Goal: Transaction & Acquisition: Subscribe to service/newsletter

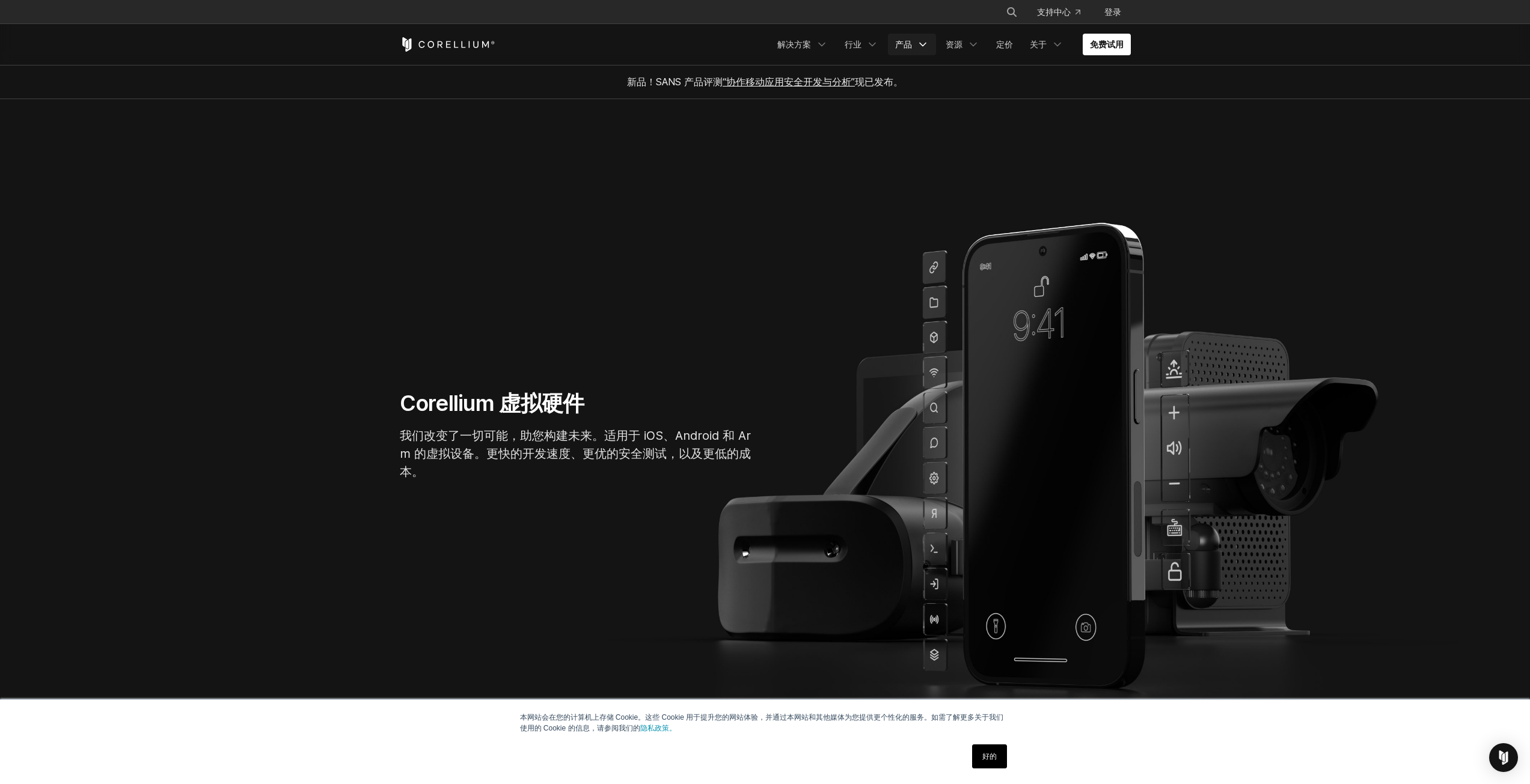
click at [904, 52] on link "产品" at bounding box center [912, 44] width 48 height 22
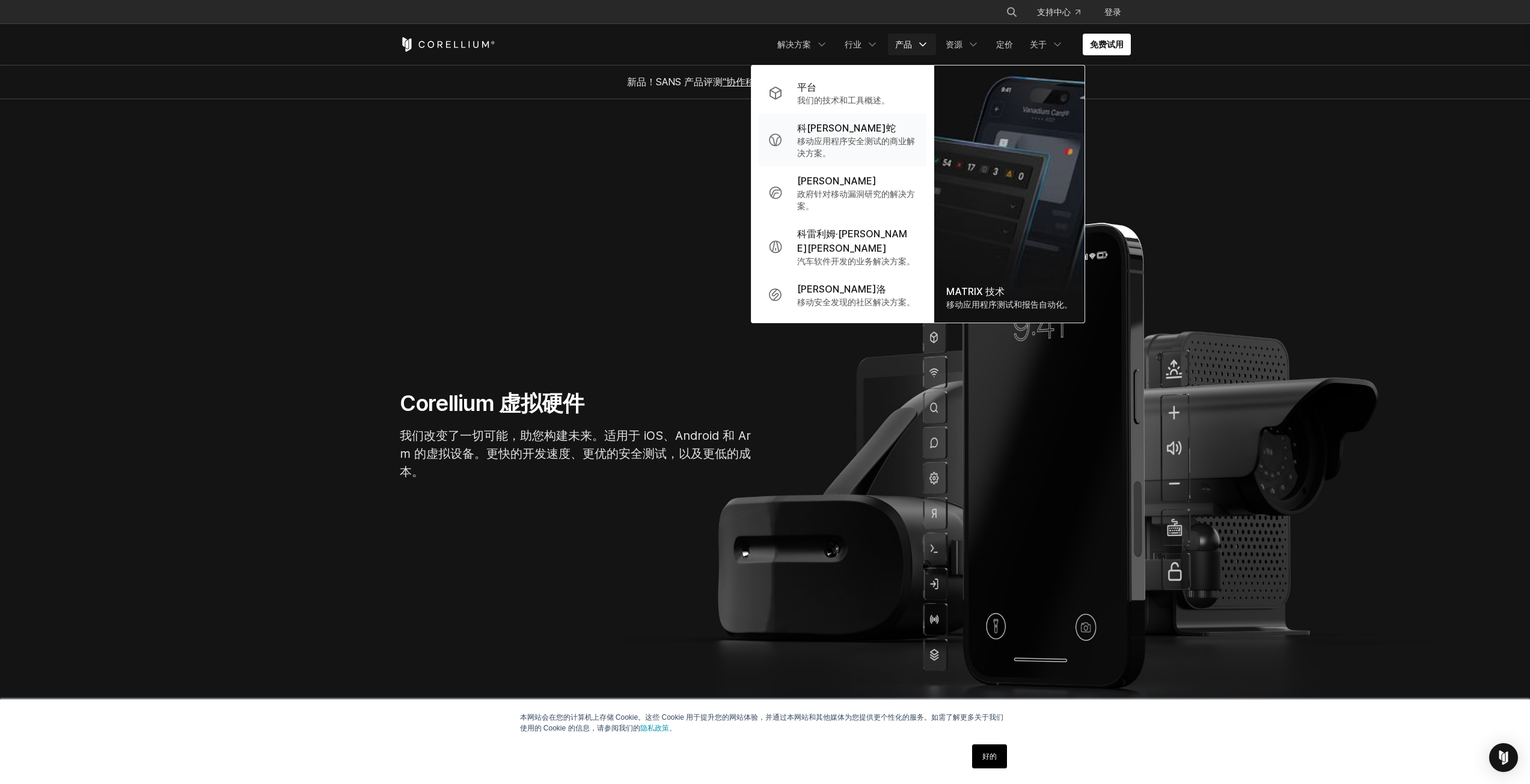
click at [893, 131] on div "科[PERSON_NAME]蛇" at bounding box center [857, 127] width 119 height 14
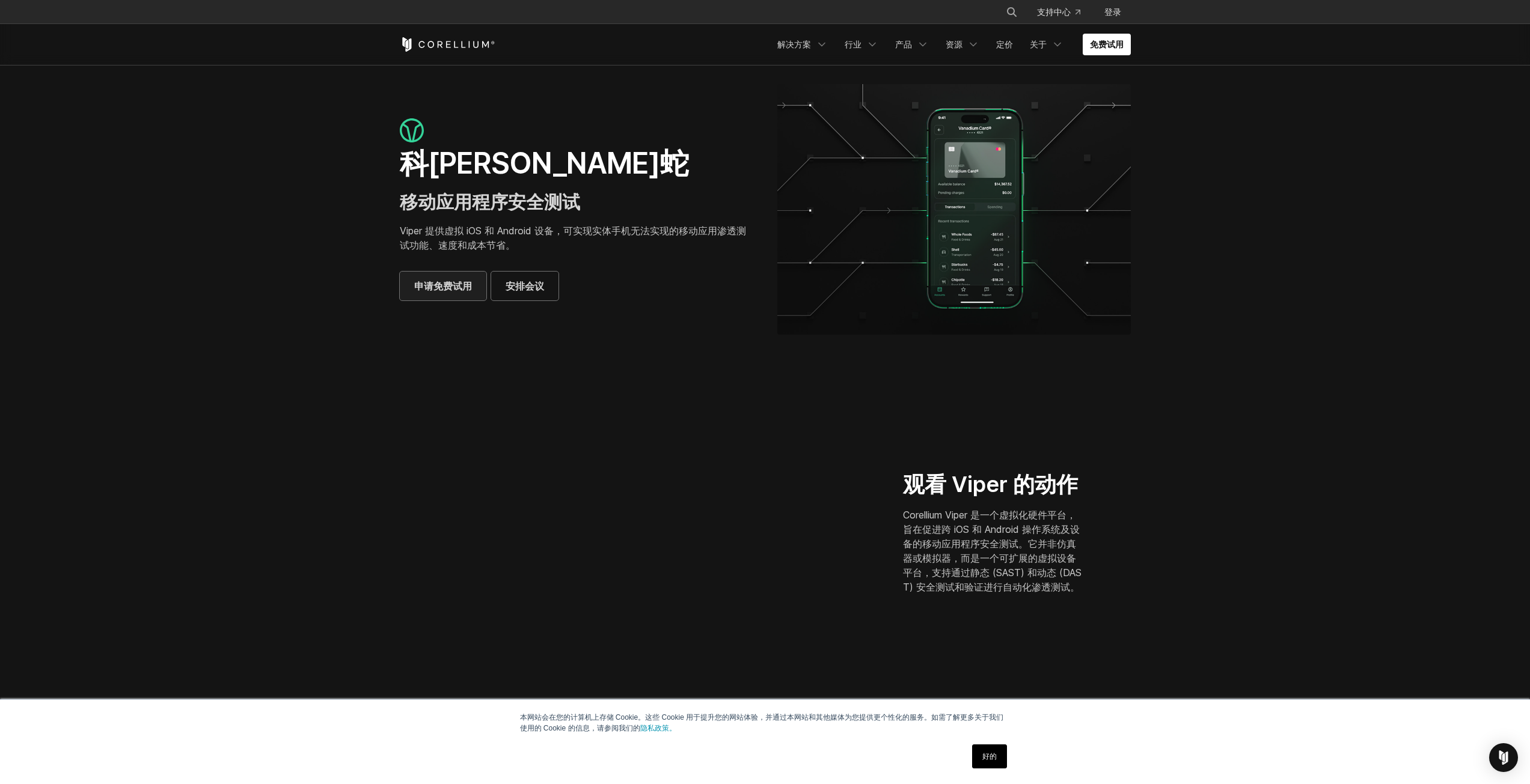
click at [469, 281] on font "申请免费试用" at bounding box center [443, 286] width 58 height 12
click at [911, 39] on font "产品" at bounding box center [903, 44] width 17 height 10
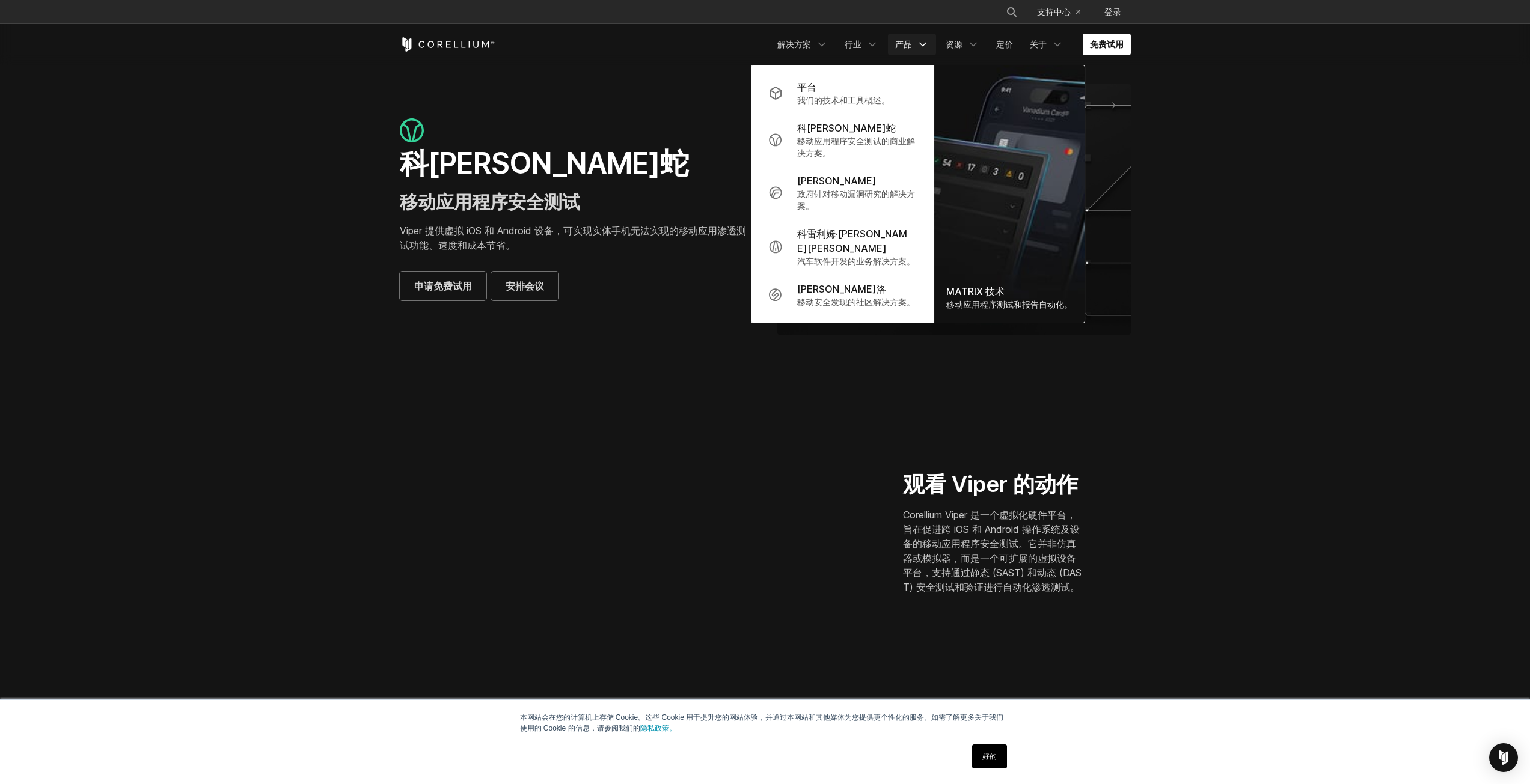
click at [309, 362] on section "科雷利姆·蝰蛇 移动应用程序安全测试 Viper 提供虚拟 iOS 和 Android 设备，可实现实体手机无法实现的移动应用渗透测试功能、速度和成本节省。 …" at bounding box center [765, 214] width 1530 height 298
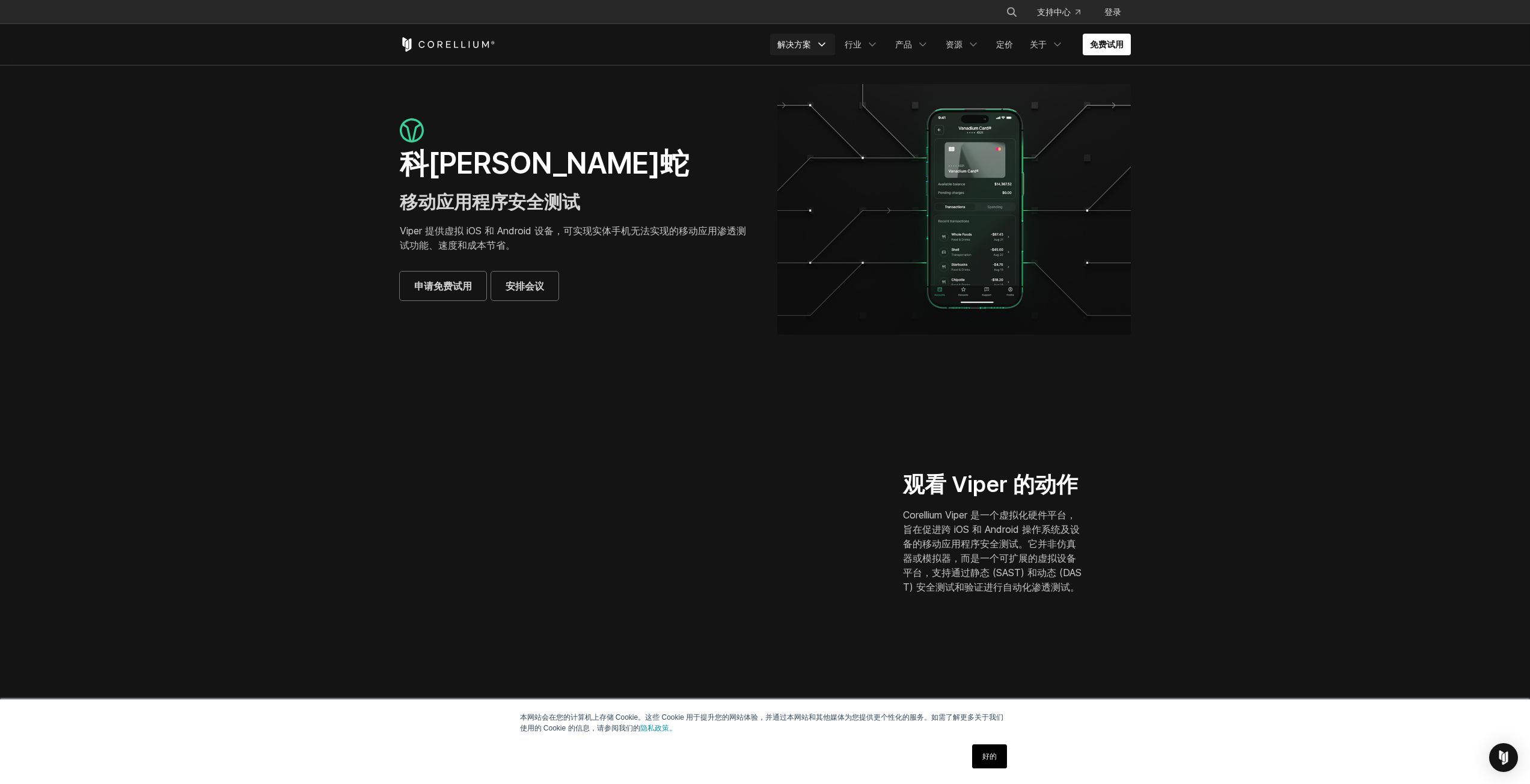
click at [821, 41] on icon "导航菜单" at bounding box center [822, 44] width 12 height 12
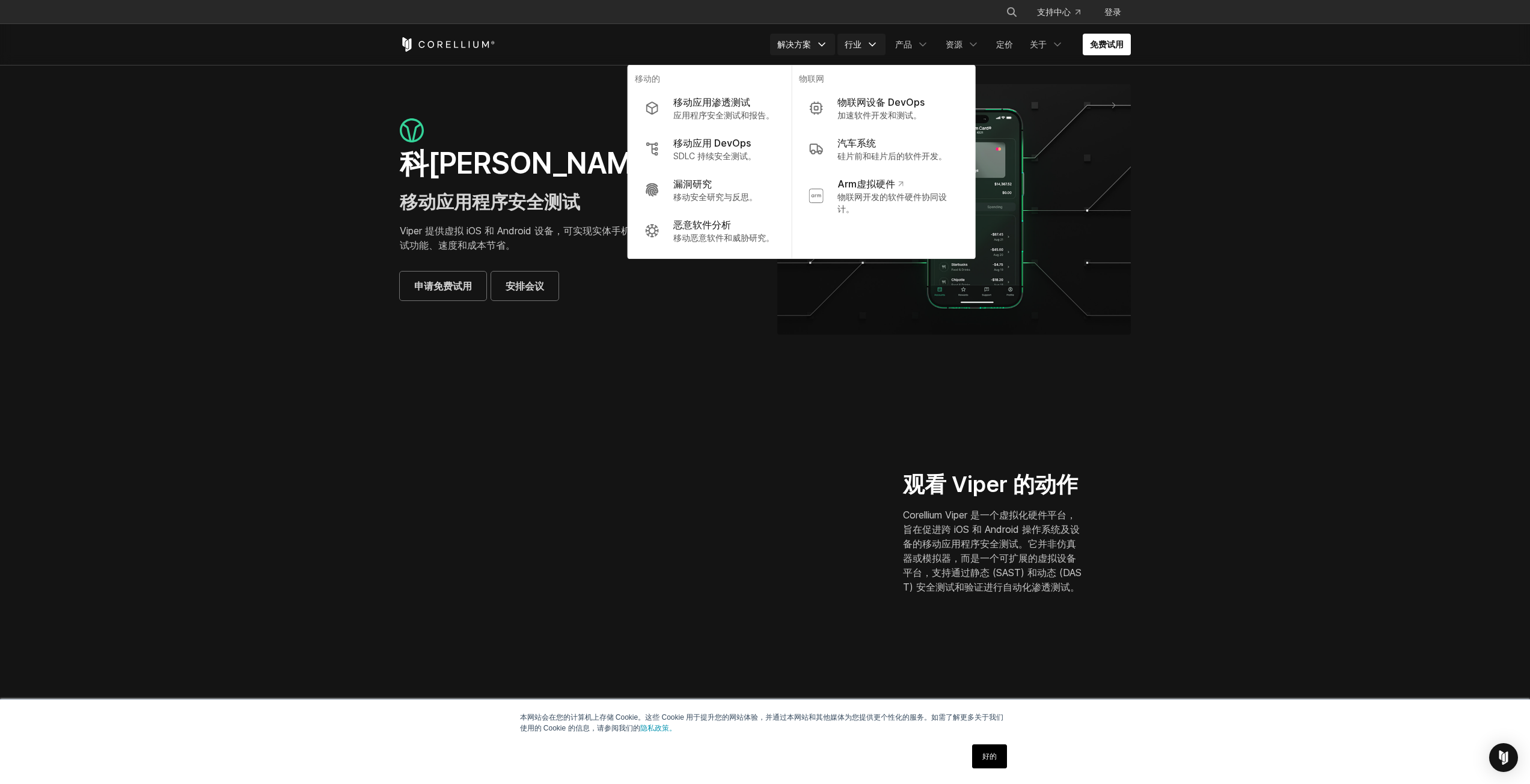
click at [868, 44] on icon "导航菜单" at bounding box center [872, 44] width 12 height 12
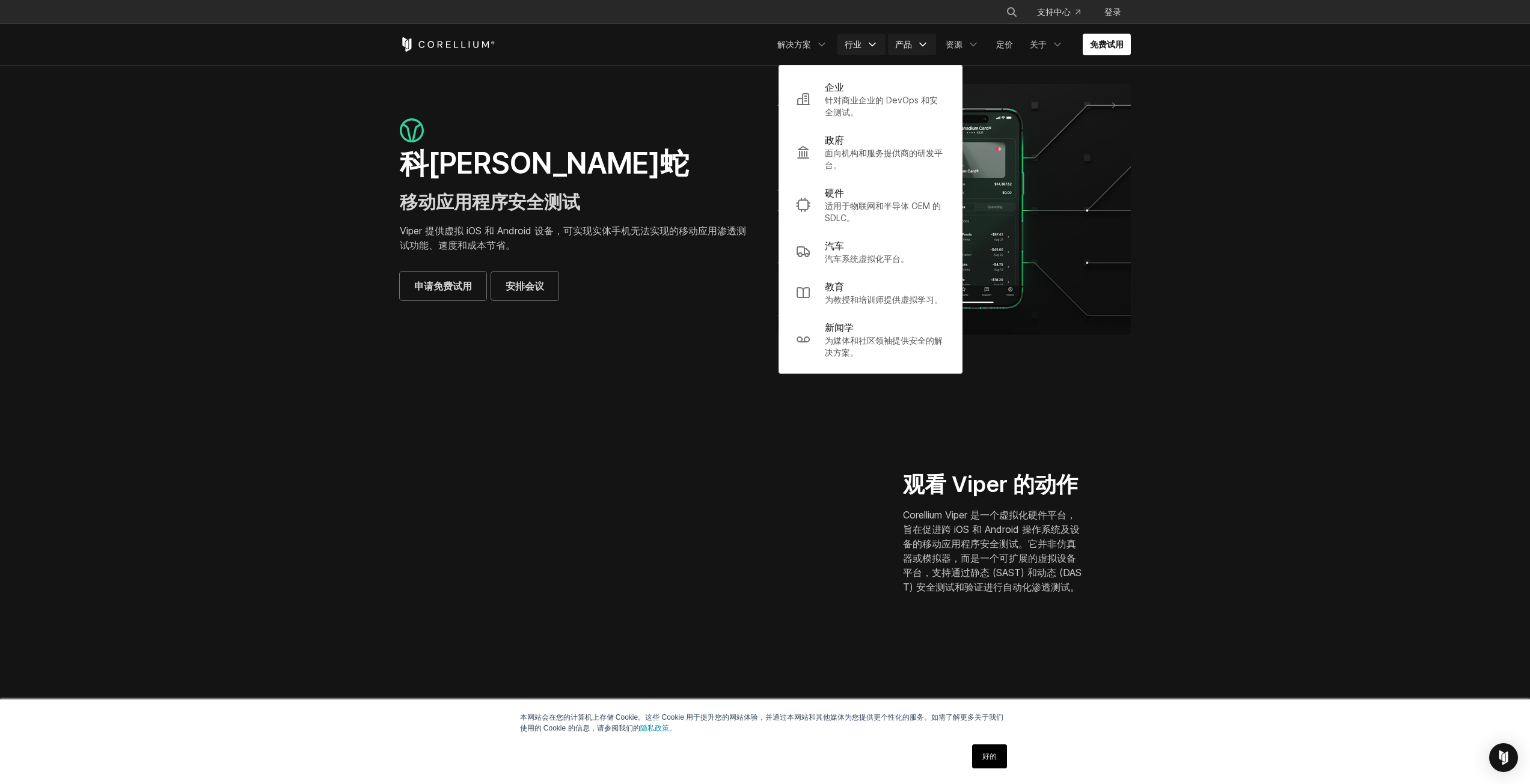
click at [910, 46] on font "产品" at bounding box center [903, 44] width 17 height 10
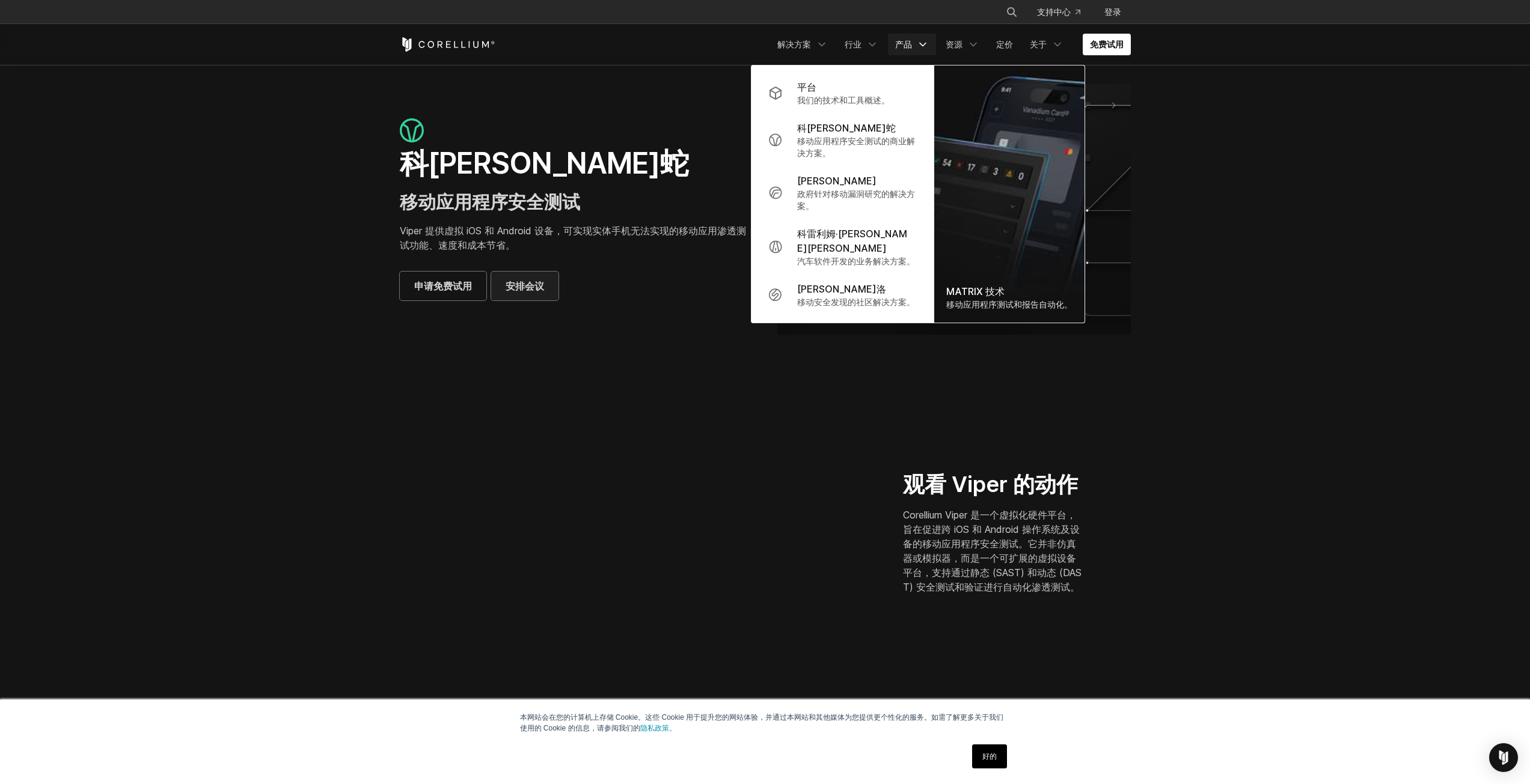
click at [513, 279] on font "安排会议" at bounding box center [525, 286] width 38 height 14
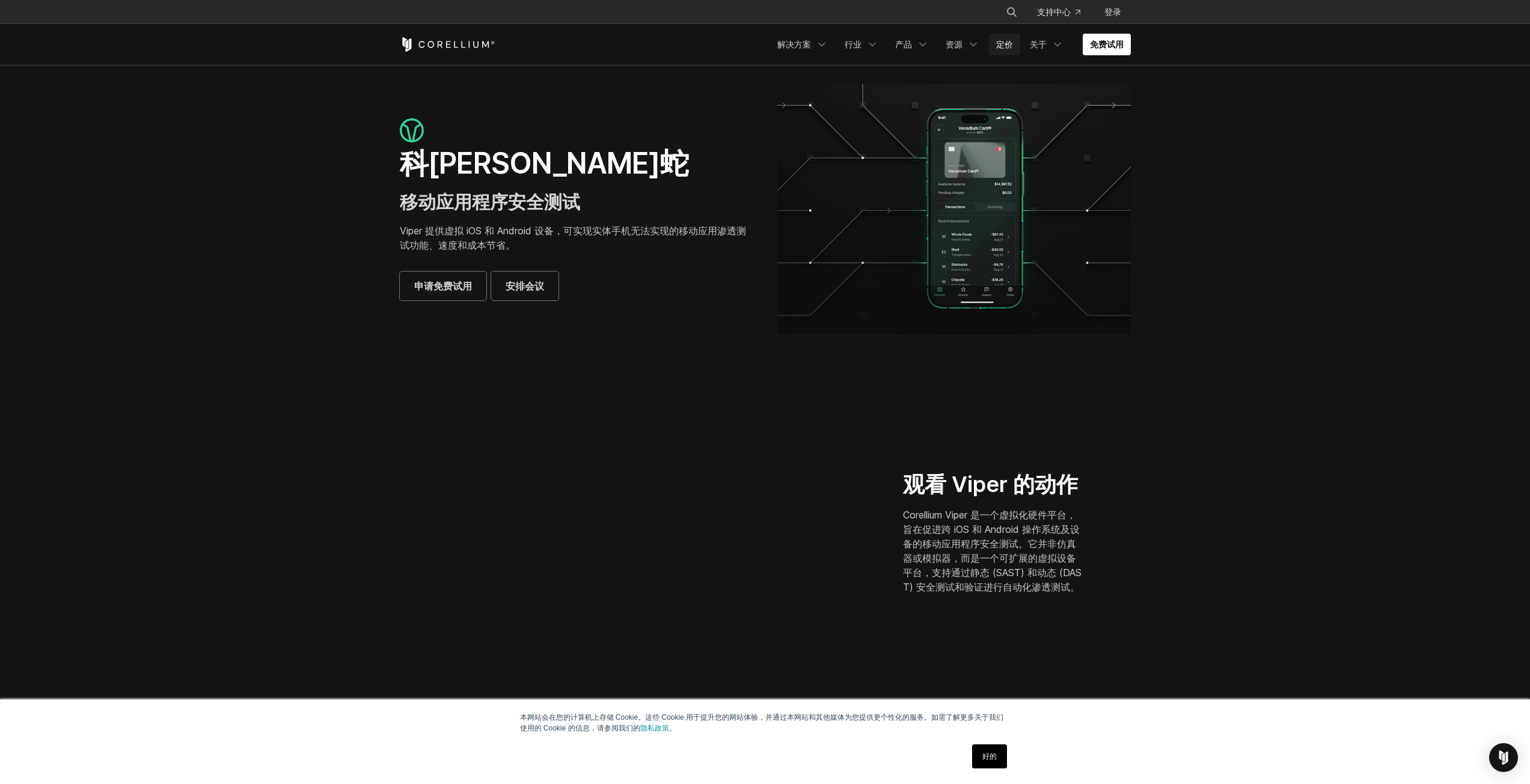
click at [1007, 42] on font "定价" at bounding box center [1004, 44] width 17 height 10
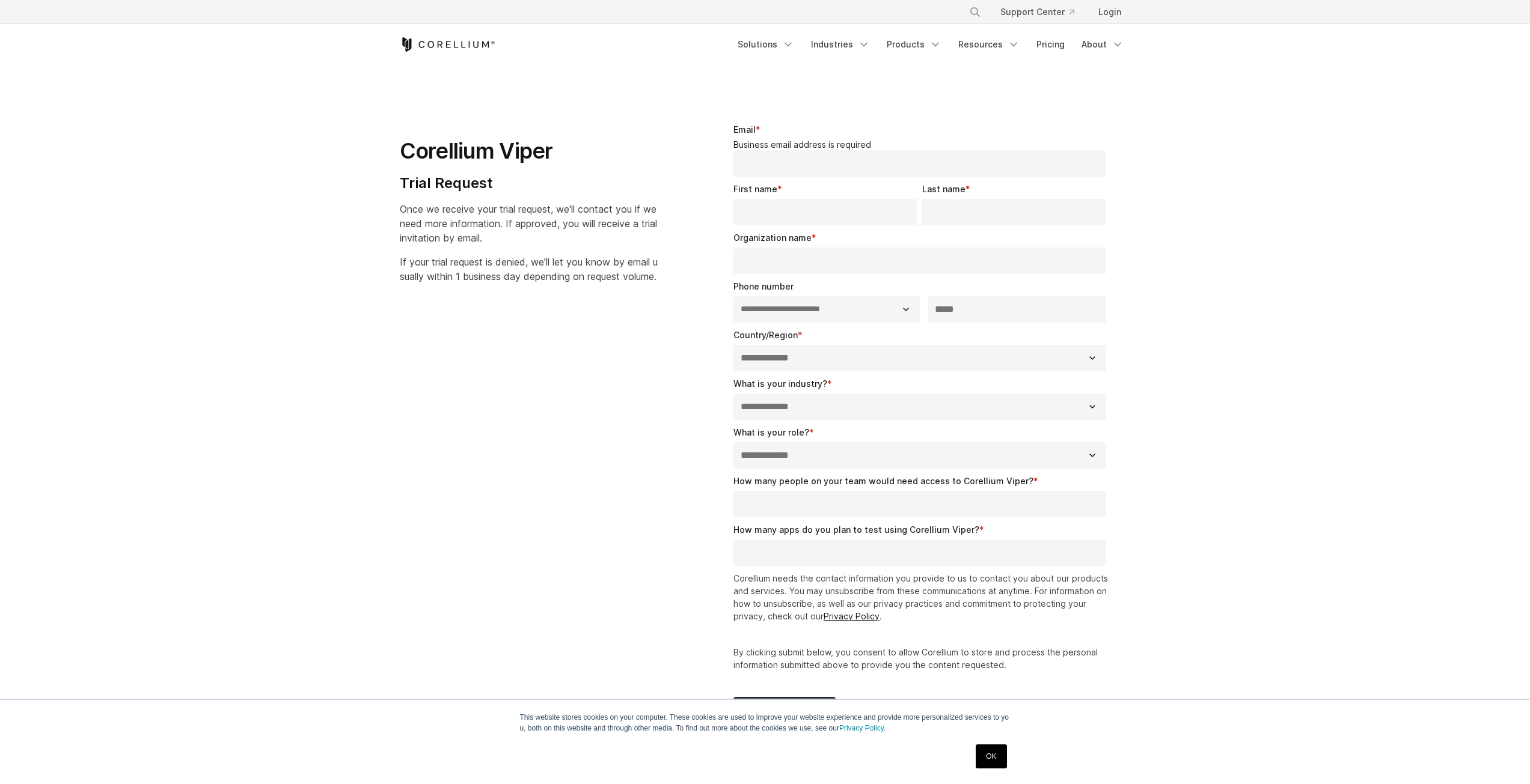
select select "**"
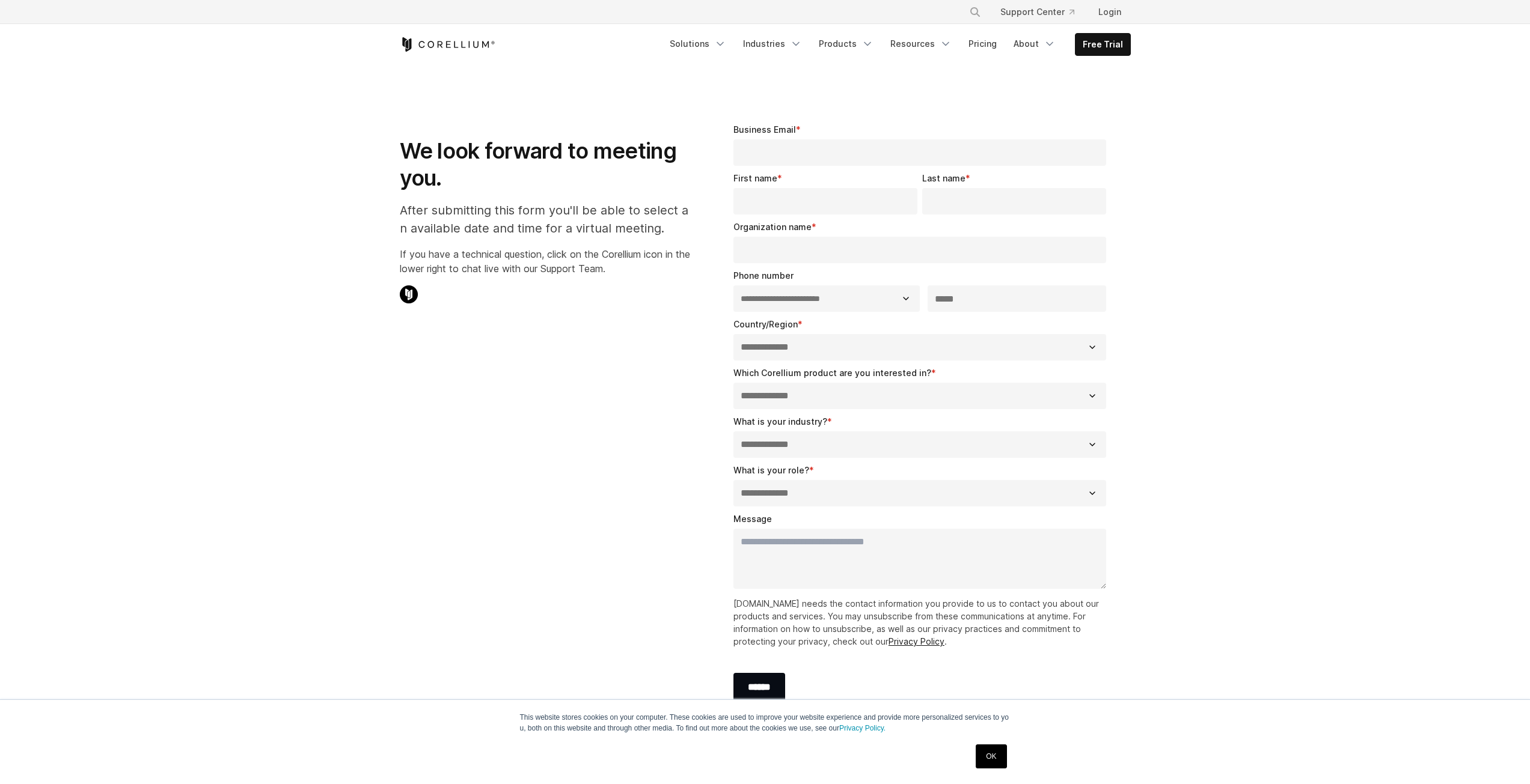
select select "**"
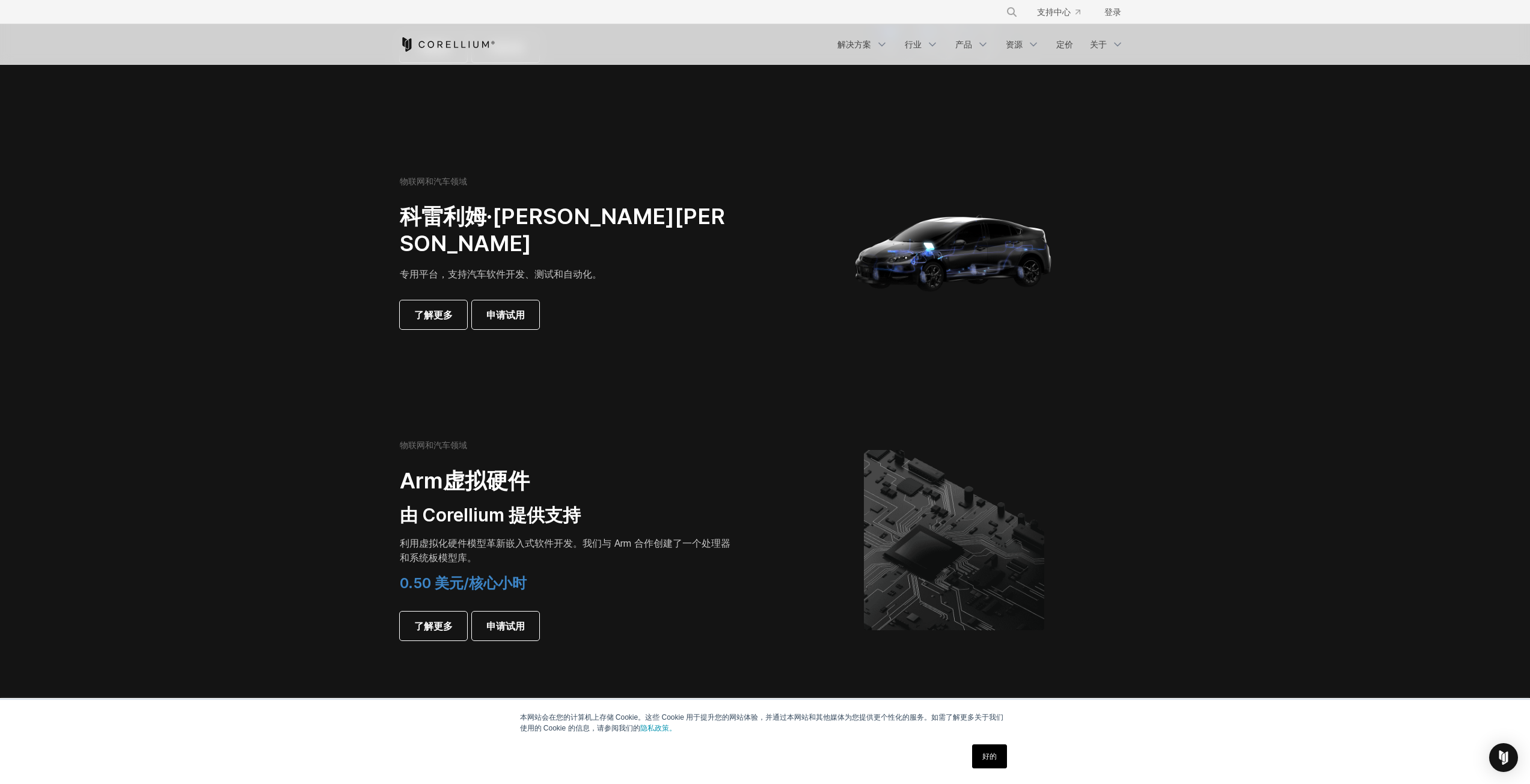
scroll to position [1142, 0]
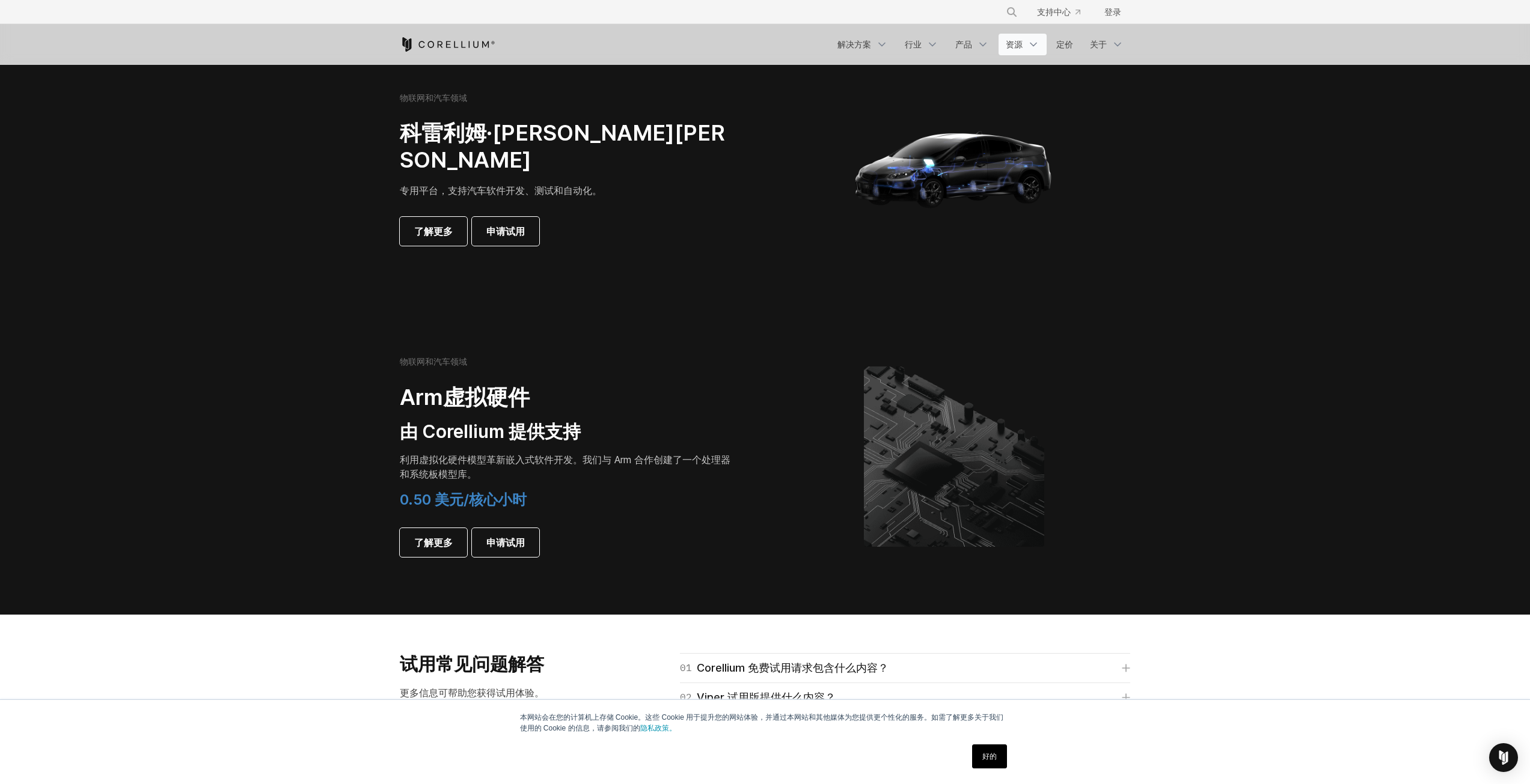
click at [1023, 44] on link "资源" at bounding box center [1023, 44] width 48 height 22
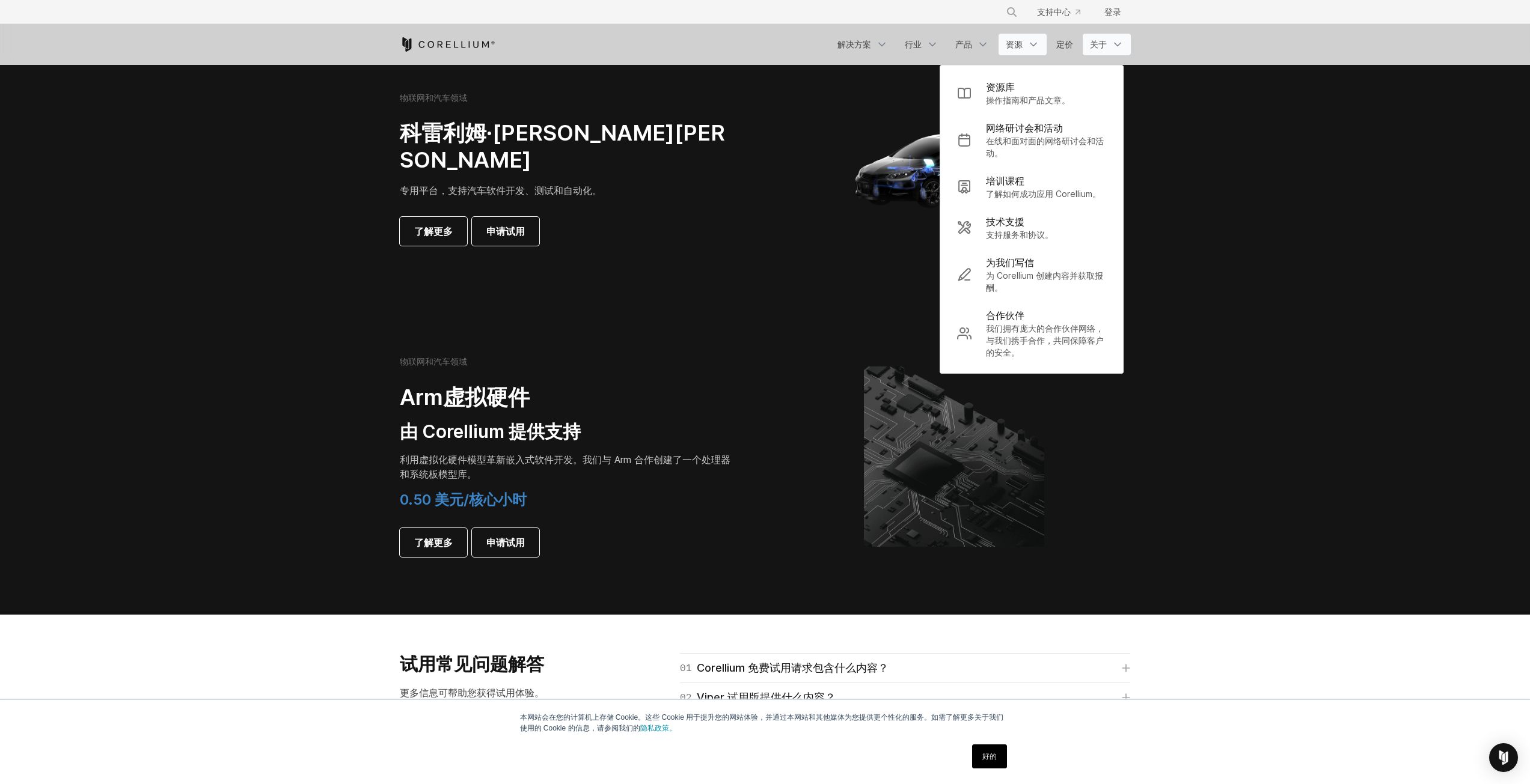
click at [1111, 42] on icon "导航菜单" at bounding box center [1117, 44] width 12 height 12
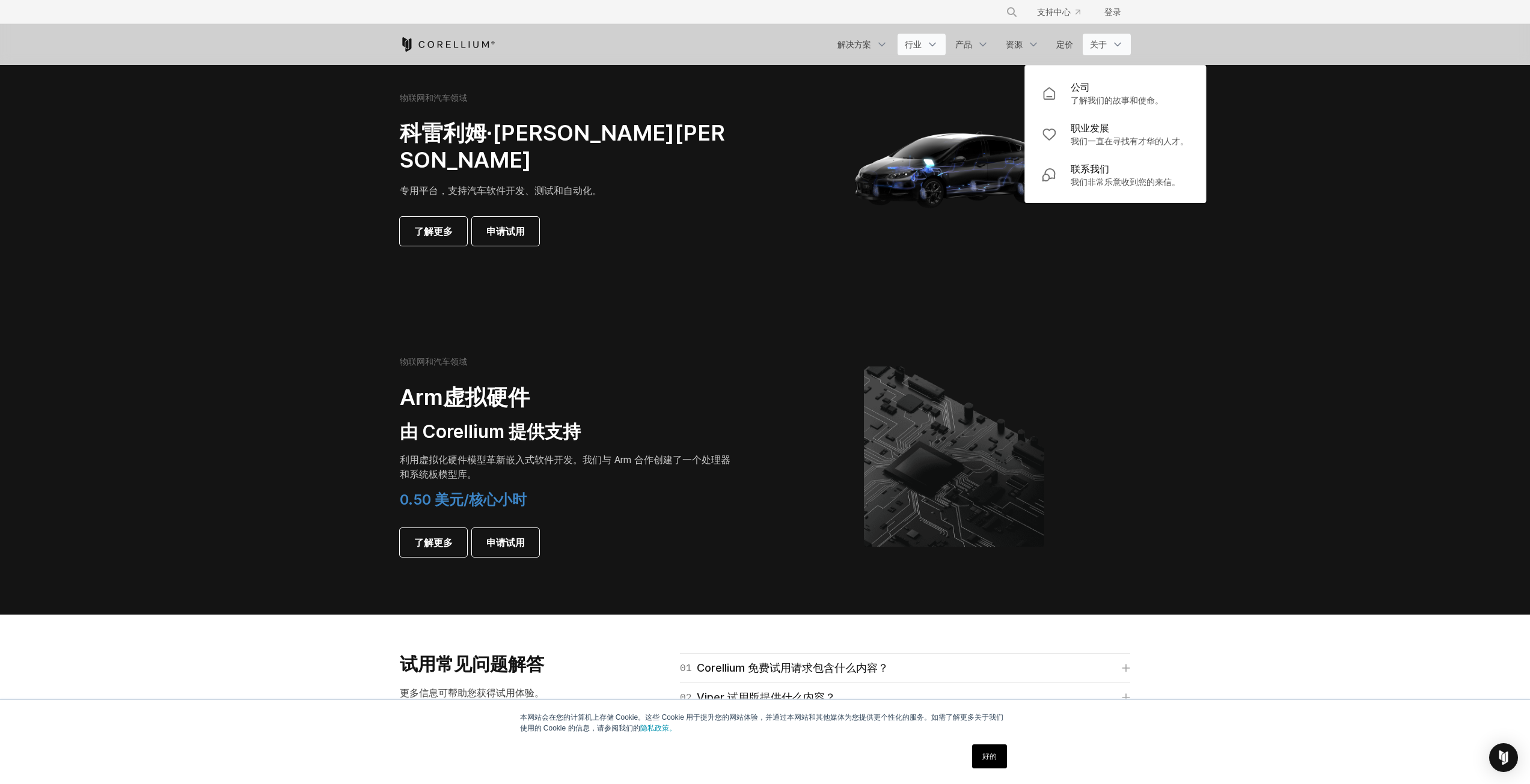
click at [944, 44] on link "行业" at bounding box center [922, 44] width 48 height 22
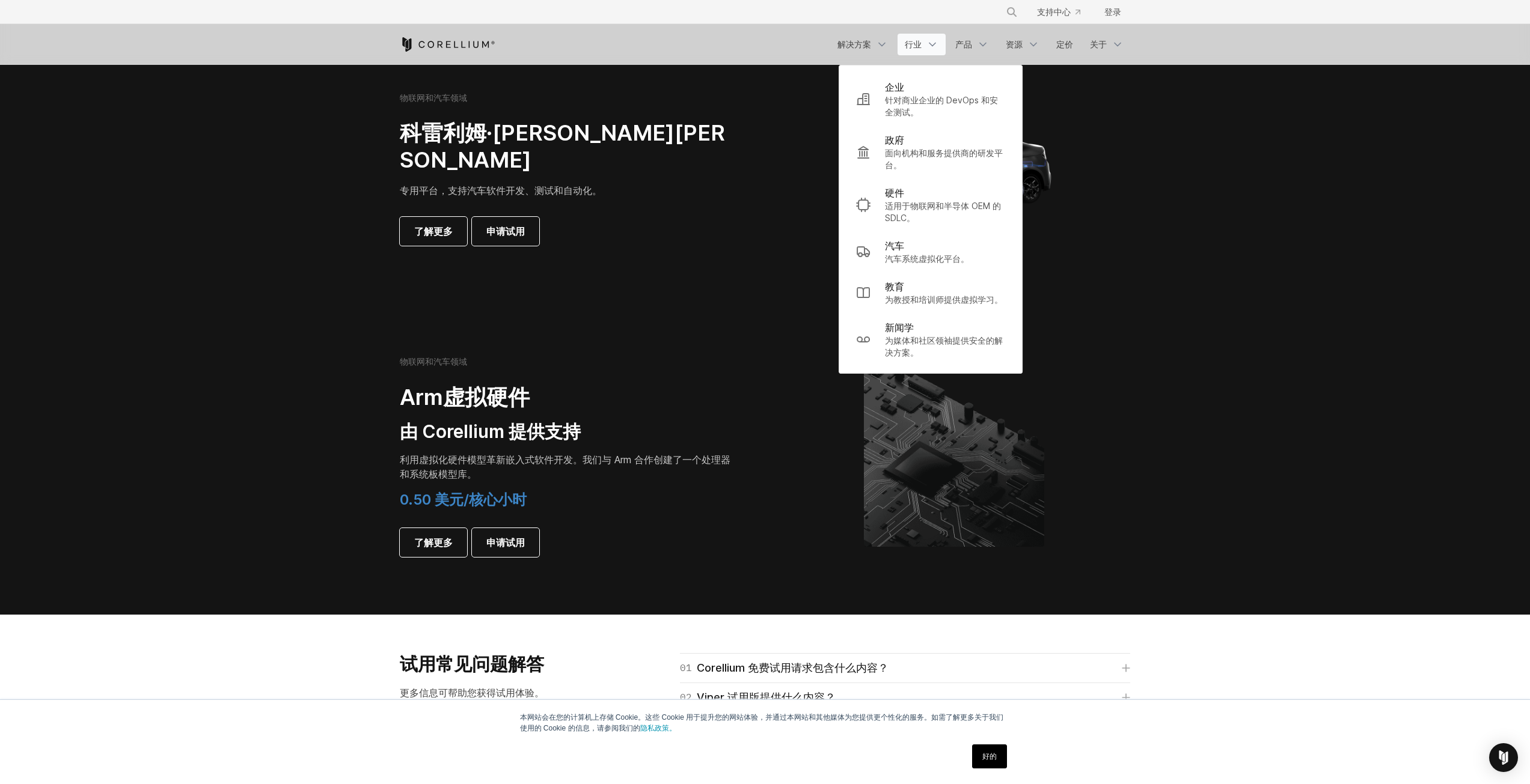
click at [690, 306] on section "物联网和汽车领域 [PERSON_NAME][PERSON_NAME] 专用平台，支持汽车软件开发、测试和自动化。 了解更多 申请试用" at bounding box center [765, 174] width 1530 height 289
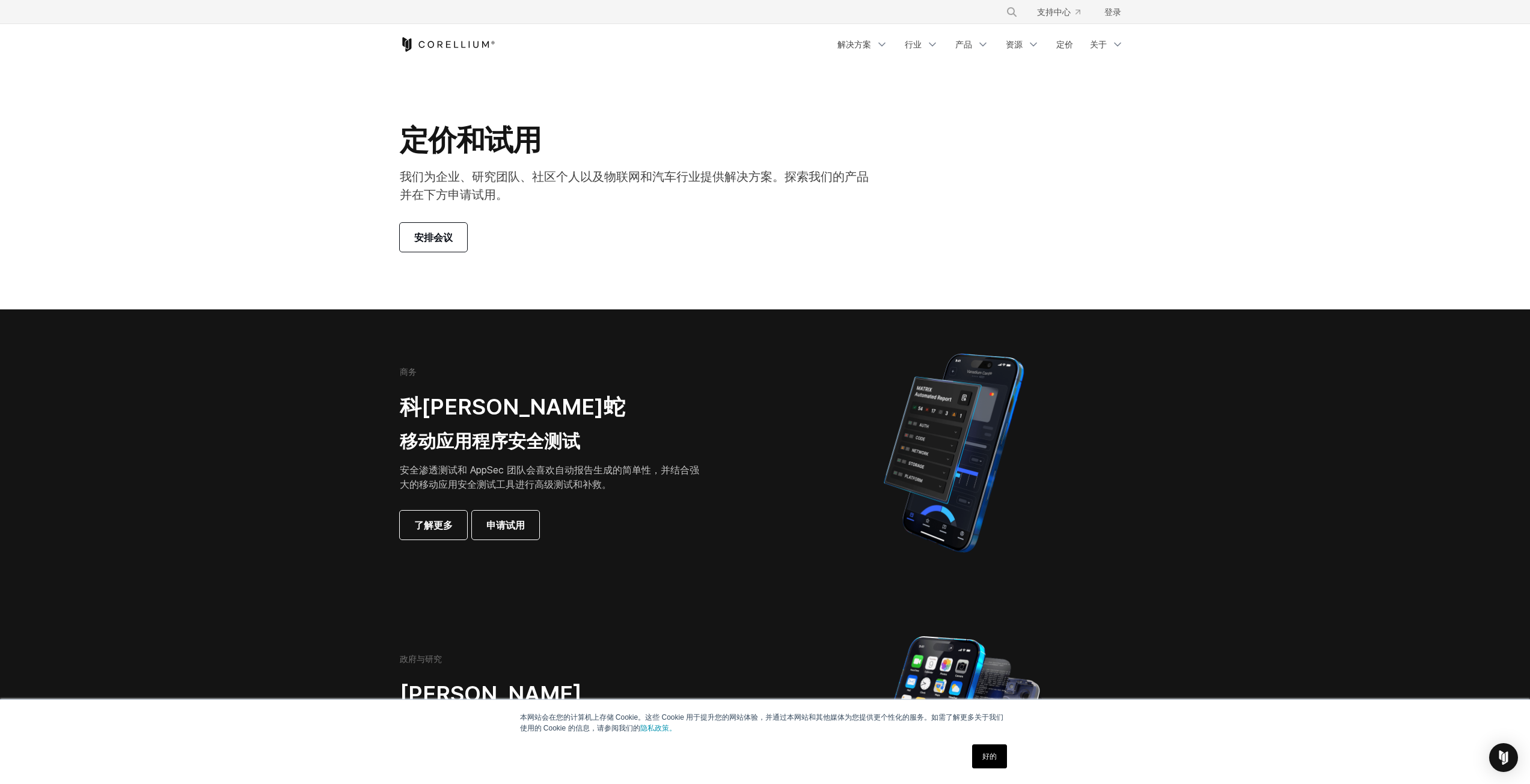
scroll to position [0, 0]
